Goal: Task Accomplishment & Management: Complete application form

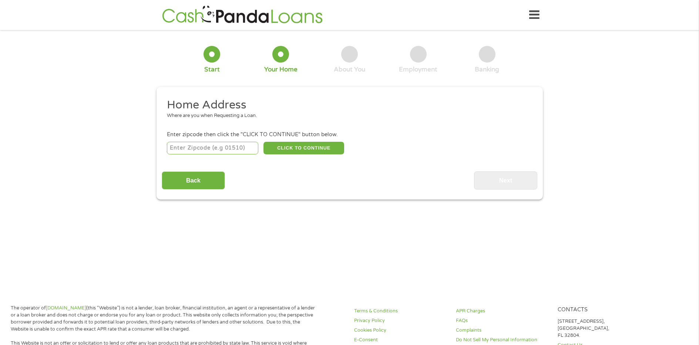
click at [245, 148] on input "number" at bounding box center [212, 148] width 91 height 13
type input "34480"
click at [295, 150] on button "CLICK TO CONTINUE" at bounding box center [303, 148] width 81 height 13
type input "34480"
type input "Ocala"
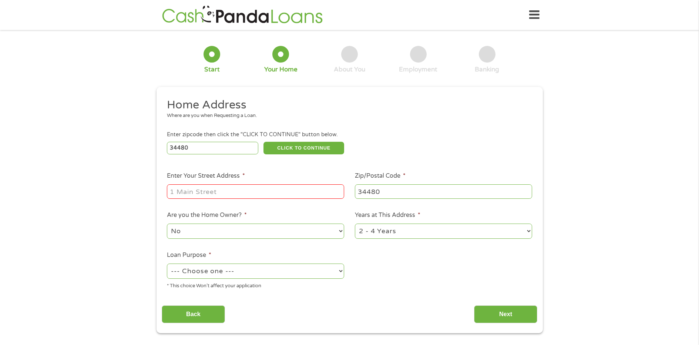
click at [277, 196] on input "Enter Your Street Address *" at bounding box center [255, 191] width 177 height 14
type input "[STREET_ADDRESS]"
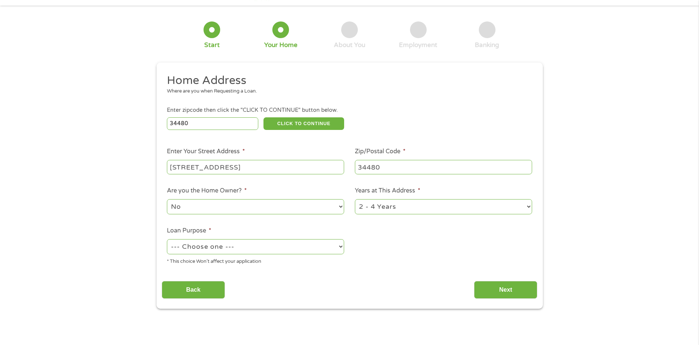
scroll to position [37, 0]
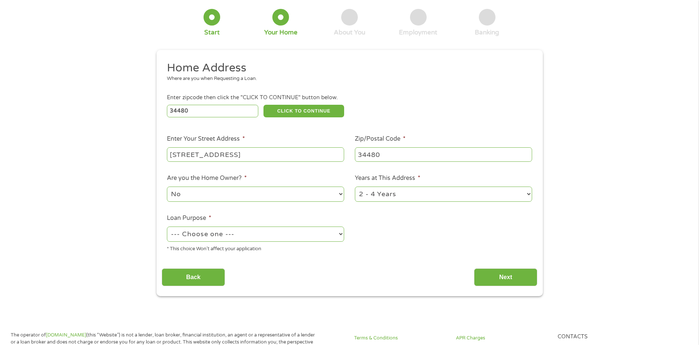
click at [252, 235] on select "--- Choose one --- Pay Bills Debt Consolidation Home Improvement Major Purchase…" at bounding box center [255, 233] width 177 height 15
select select "shorttermcash"
click at [167, 226] on select "--- Choose one --- Pay Bills Debt Consolidation Home Improvement Major Purchase…" at bounding box center [255, 233] width 177 height 15
click at [503, 278] on input "Next" at bounding box center [505, 277] width 63 height 18
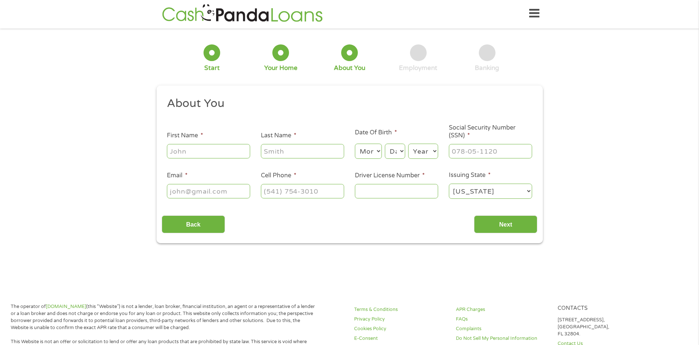
scroll to position [0, 0]
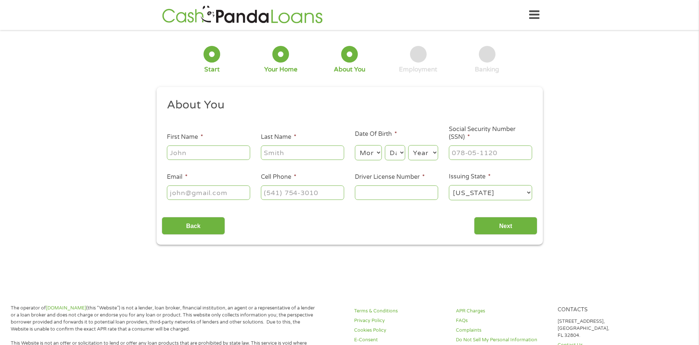
click at [231, 154] on input "First Name *" at bounding box center [208, 152] width 83 height 14
type input "[PERSON_NAME]"
click at [377, 153] on select "Month 1 2 3 4 5 6 7 8 9 10 11 12" at bounding box center [368, 152] width 27 height 15
select select "5"
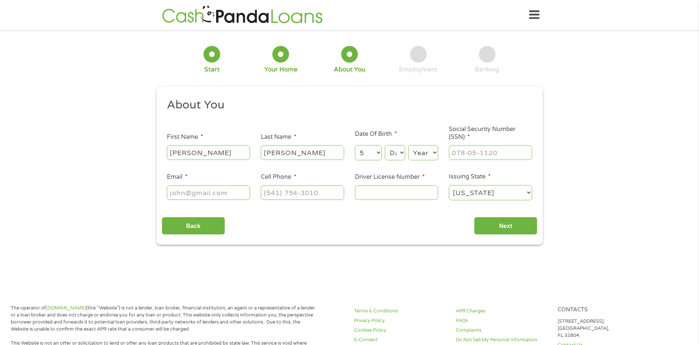
click at [355, 145] on select "Month 1 2 3 4 5 6 7 8 9 10 11 12" at bounding box center [368, 152] width 27 height 15
click at [403, 155] on select "Day 1 2 3 4 5 6 7 8 9 10 11 12 13 14 15 16 17 18 19 20 21 22 23 24 25 26 27 28 …" at bounding box center [395, 152] width 20 height 15
select select "11"
click at [385, 145] on select "Day 1 2 3 4 5 6 7 8 9 10 11 12 13 14 15 16 17 18 19 20 21 22 23 24 25 26 27 28 …" at bounding box center [395, 152] width 20 height 15
click at [415, 153] on select "Year [DATE] 2006 2005 2004 2003 2002 2001 2000 1999 1998 1997 1996 1995 1994 19…" at bounding box center [423, 152] width 30 height 15
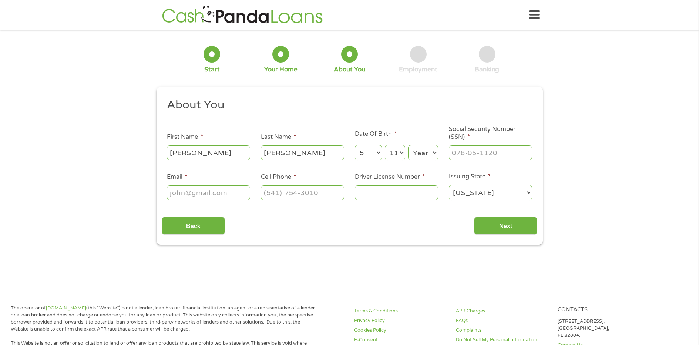
select select "1957"
click at [408, 145] on select "Year [DATE] 2006 2005 2004 2003 2002 2001 2000 1999 1998 1997 1996 1995 1994 19…" at bounding box center [423, 152] width 30 height 15
click at [512, 150] on input "___-__-____" at bounding box center [490, 152] width 83 height 14
type input "264-29-5195"
click at [221, 194] on input "Email *" at bounding box center [208, 192] width 83 height 14
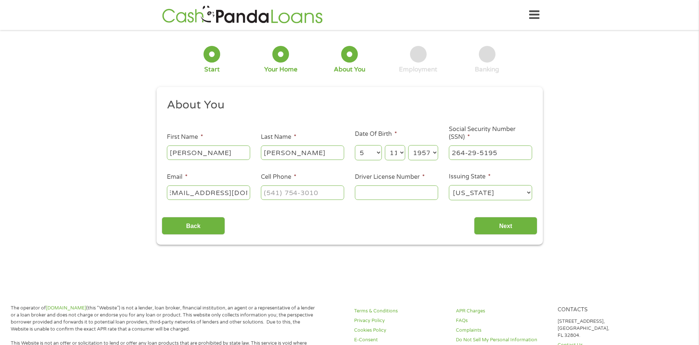
scroll to position [0, 13]
type input "[EMAIL_ADDRESS][DOMAIN_NAME]"
type input "[PHONE_NUMBER]"
click at [360, 193] on input "Driver License Number *" at bounding box center [396, 192] width 83 height 14
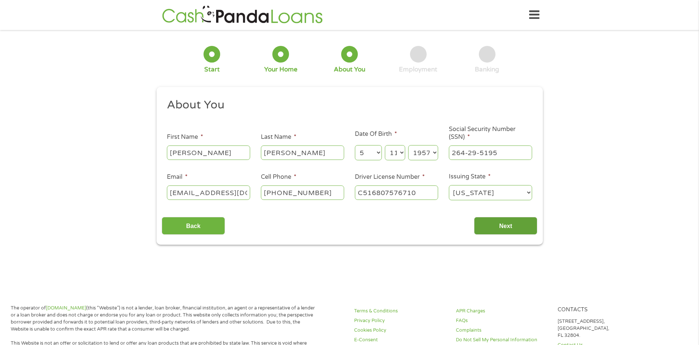
type input "C516807576710"
click at [494, 233] on input "Next" at bounding box center [505, 226] width 63 height 18
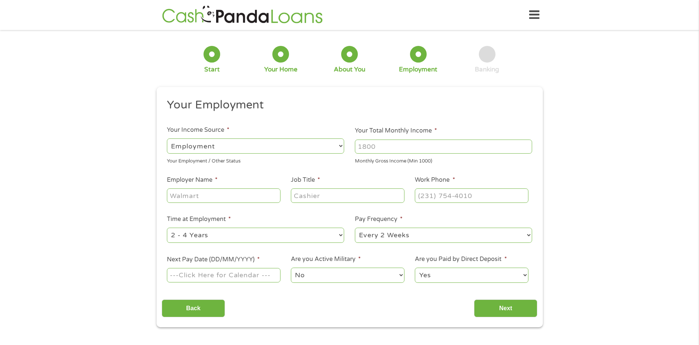
scroll to position [3, 3]
click at [433, 145] on input "Your Total Monthly Income *" at bounding box center [443, 147] width 177 height 14
type input "4500"
click at [228, 197] on input "Employer Name *" at bounding box center [223, 195] width 113 height 14
type input "Shepherd's lightHouse"
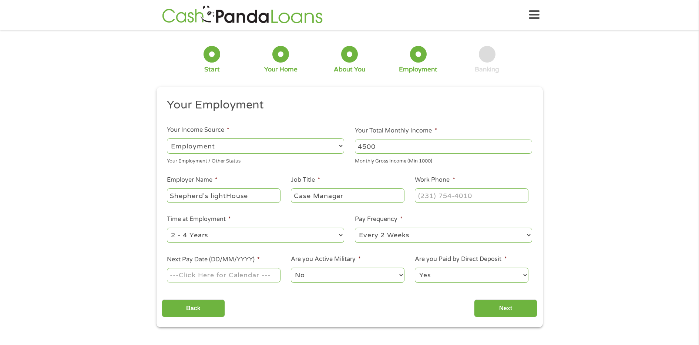
type input "Case Manager"
click at [427, 200] on input "(___) ___-____" at bounding box center [471, 195] width 113 height 14
type input "[PHONE_NUMBER]"
click at [289, 237] on select "--- Choose one --- 1 Year or less 1 - 2 Years 2 - 4 Years Over 4 Years" at bounding box center [255, 235] width 177 height 15
select select "60months"
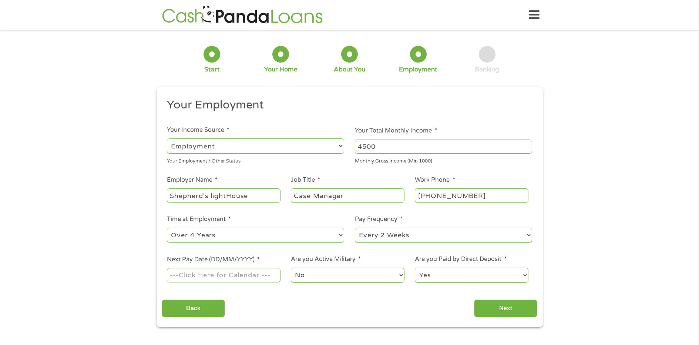
click at [167, 228] on select "--- Choose one --- 1 Year or less 1 - 2 Years 2 - 4 Years Over 4 Years" at bounding box center [255, 235] width 177 height 15
click at [423, 234] on select "--- Choose one --- Every 2 Weeks Every Week Monthly Semi-Monthly" at bounding box center [443, 235] width 177 height 15
click at [355, 228] on select "--- Choose one --- Every 2 Weeks Every Week Monthly Semi-Monthly" at bounding box center [443, 235] width 177 height 15
click at [231, 276] on input "Next Pay Date (DD/MM/YYYY) *" at bounding box center [223, 275] width 113 height 14
type input "[DATE]"
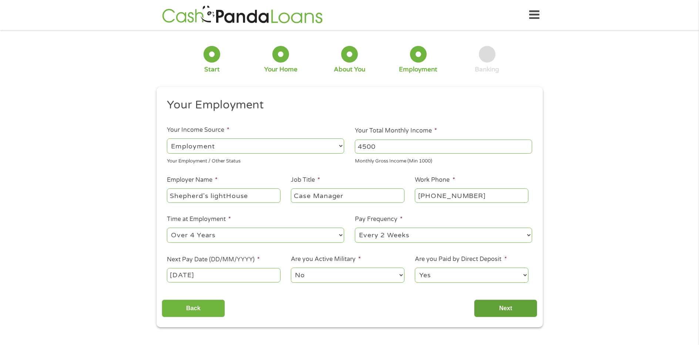
click at [514, 303] on input "Next" at bounding box center [505, 308] width 63 height 18
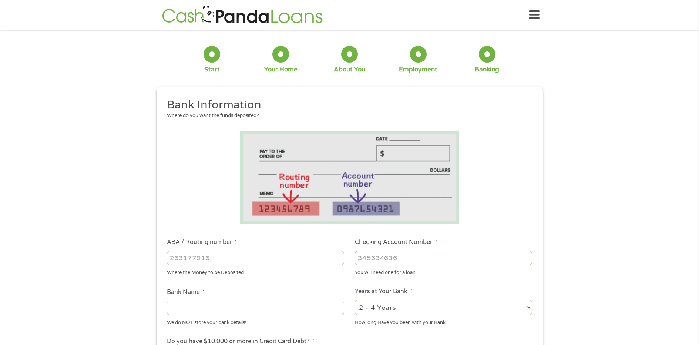
click at [246, 256] on input "ABA / Routing number *" at bounding box center [255, 258] width 177 height 14
type input "314074269"
type input "USAA FEDERAL SAVINGS BANK"
type input "314074269"
click at [412, 255] on input "Checking Account Number *" at bounding box center [443, 258] width 177 height 14
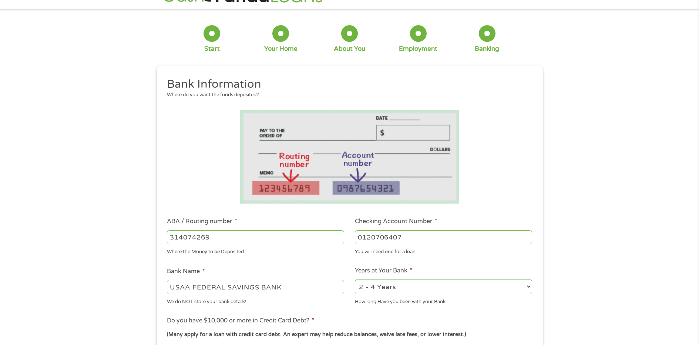
scroll to position [37, 0]
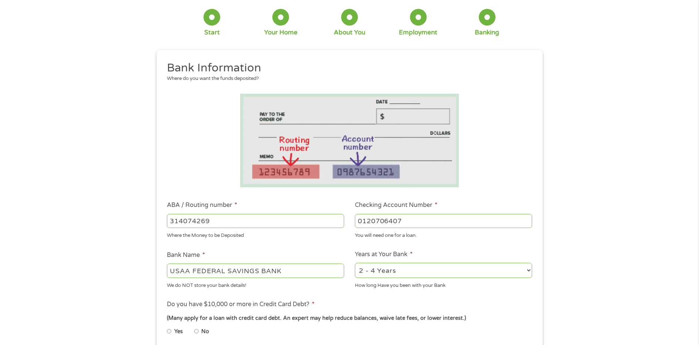
type input "0120706407"
click at [527, 270] on select "2 - 4 Years 6 - 12 Months 1 - 2 Years Over 4 Years" at bounding box center [443, 270] width 177 height 15
select select "60months"
click at [355, 263] on select "2 - 4 Years 6 - 12 Months 1 - 2 Years Over 4 Years" at bounding box center [443, 270] width 177 height 15
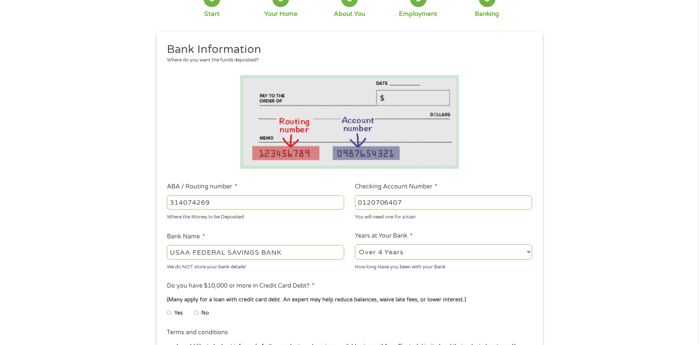
scroll to position [74, 0]
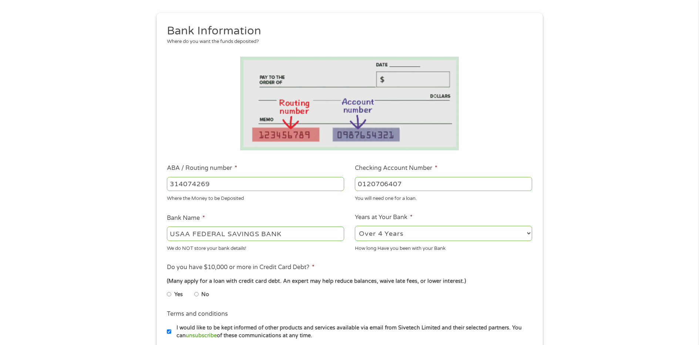
click at [196, 291] on input "No" at bounding box center [196, 294] width 4 height 12
radio input "true"
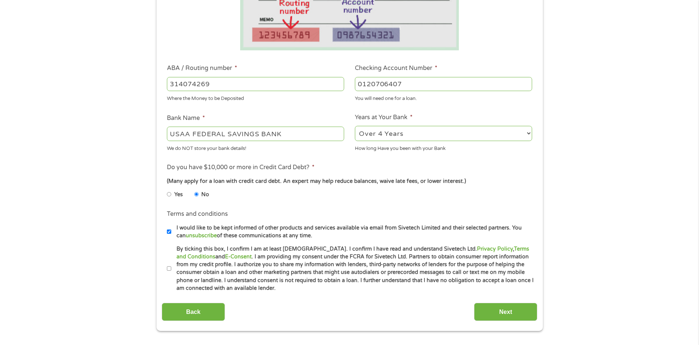
scroll to position [185, 0]
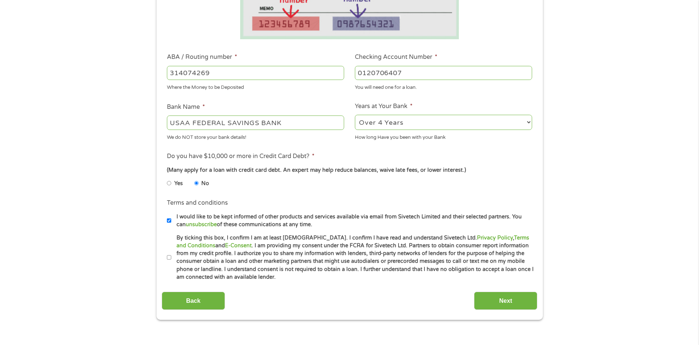
click at [171, 260] on input "By ticking this box, I confirm I am at least [DEMOGRAPHIC_DATA]. I confirm I ha…" at bounding box center [169, 258] width 4 height 12
checkbox input "true"
click at [521, 303] on input "Next" at bounding box center [505, 301] width 63 height 18
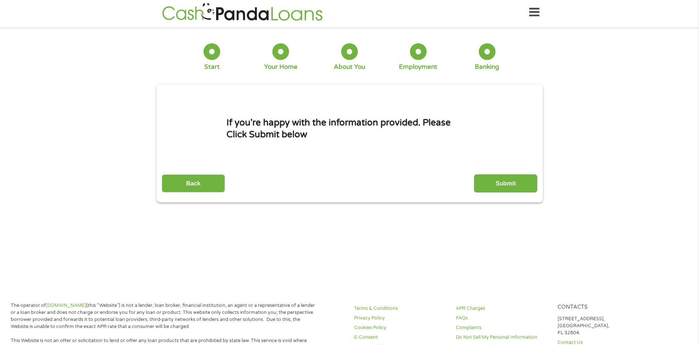
scroll to position [0, 0]
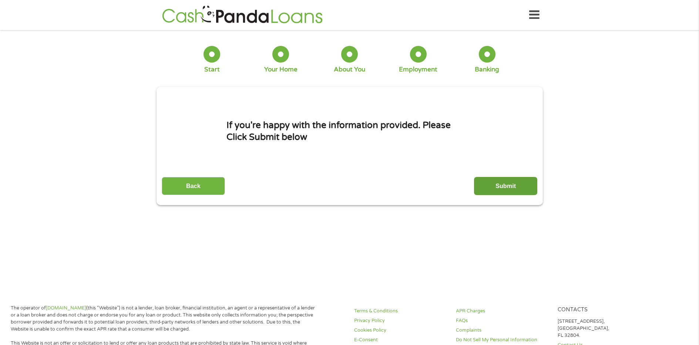
click at [496, 187] on input "Submit" at bounding box center [505, 186] width 63 height 18
